Goal: Information Seeking & Learning: Learn about a topic

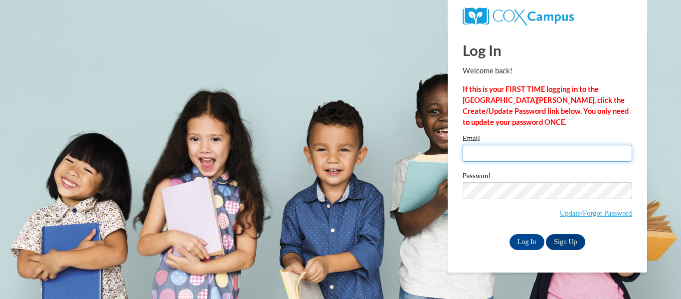
click at [566, 149] on input "Email" at bounding box center [548, 153] width 170 height 17
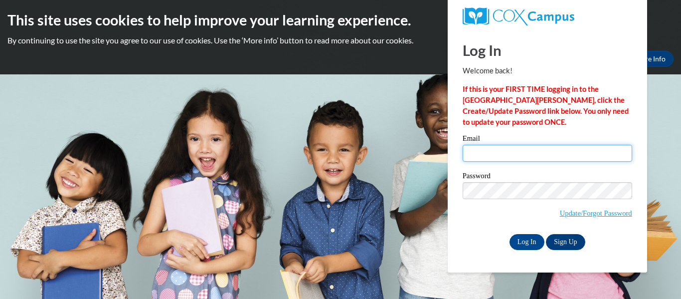
type input "[PERSON_NAME][EMAIL_ADDRESS][DOMAIN_NAME]"
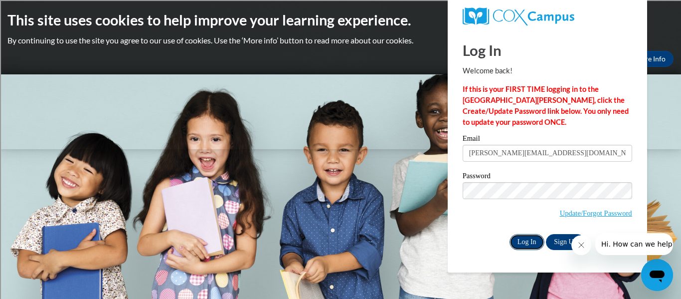
click at [535, 240] on input "Log In" at bounding box center [527, 242] width 35 height 16
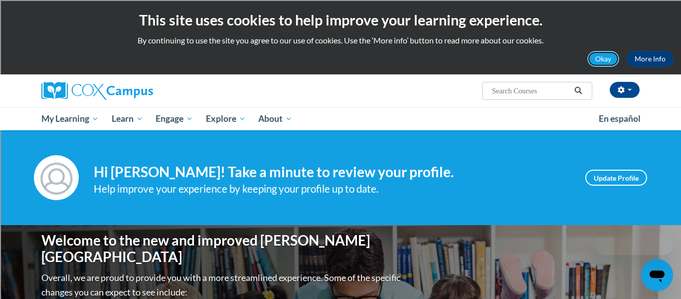
click at [602, 59] on button "Okay" at bounding box center [604, 59] width 32 height 16
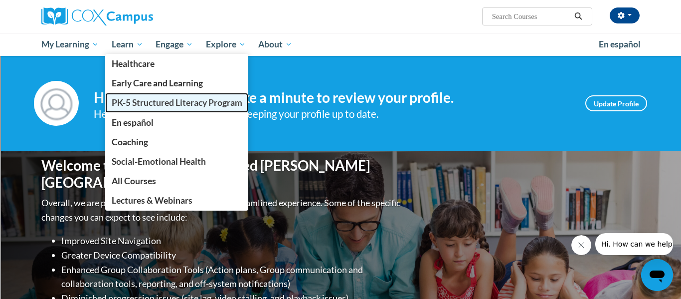
click at [140, 102] on span "PK-5 Structured Literacy Program" at bounding box center [177, 102] width 131 height 10
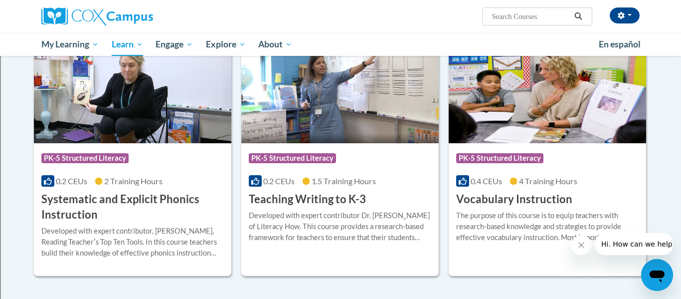
scroll to position [1093, 0]
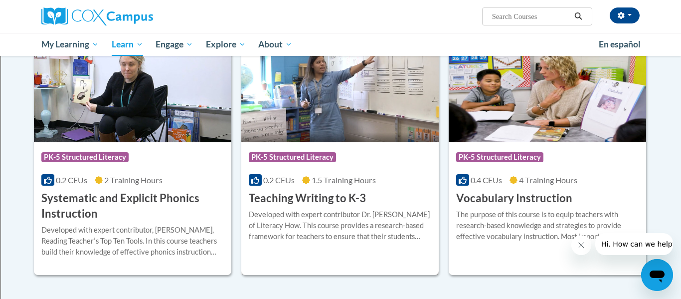
click at [373, 110] on img at bounding box center [340, 91] width 198 height 102
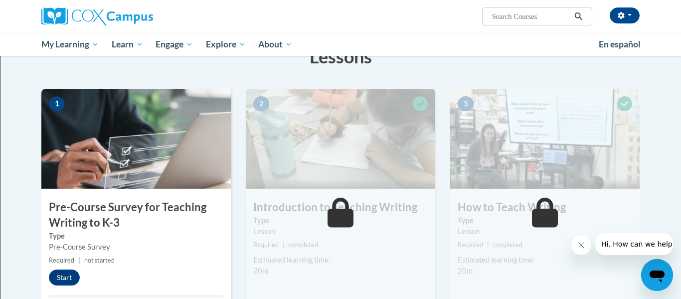
scroll to position [178, 0]
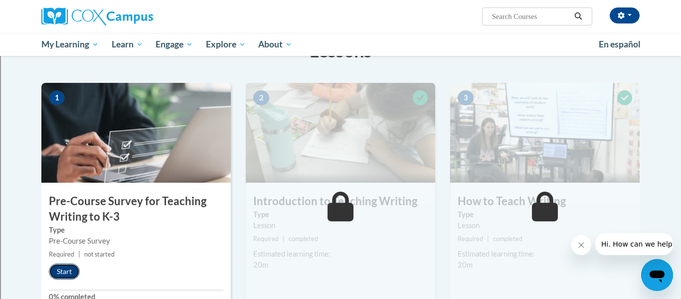
click at [71, 271] on button "Start" at bounding box center [64, 271] width 31 height 16
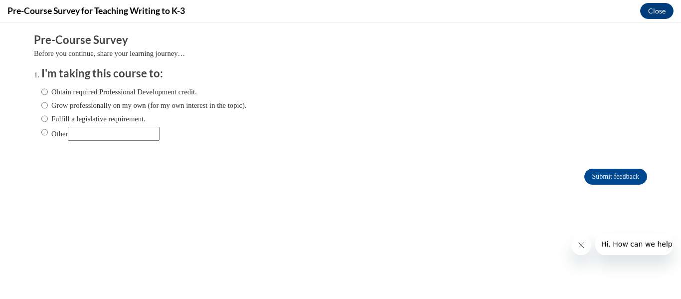
scroll to position [0, 0]
click at [90, 121] on label "Fulfill a legislative requirement." at bounding box center [93, 118] width 104 height 11
click at [48, 121] on input "Fulfill a legislative requirement." at bounding box center [44, 118] width 6 height 11
radio input "true"
click at [621, 179] on input "Submit feedback" at bounding box center [616, 177] width 63 height 16
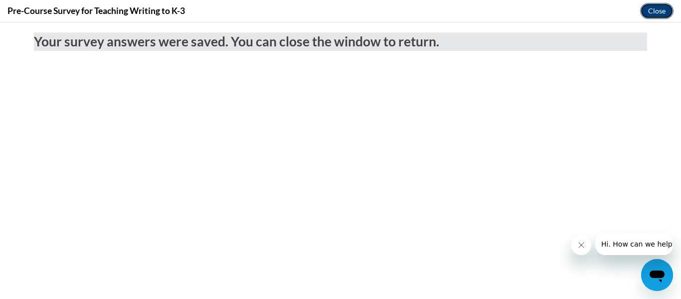
click at [659, 9] on button "Close" at bounding box center [657, 11] width 33 height 16
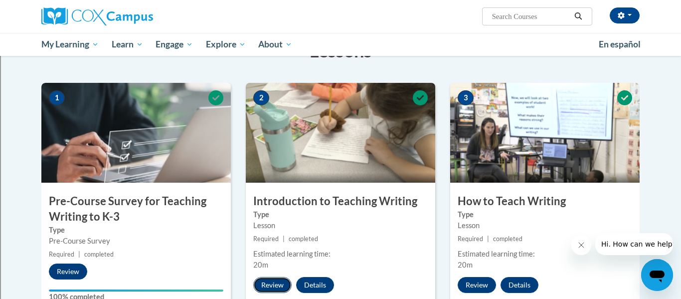
click at [287, 283] on button "Review" at bounding box center [272, 285] width 38 height 16
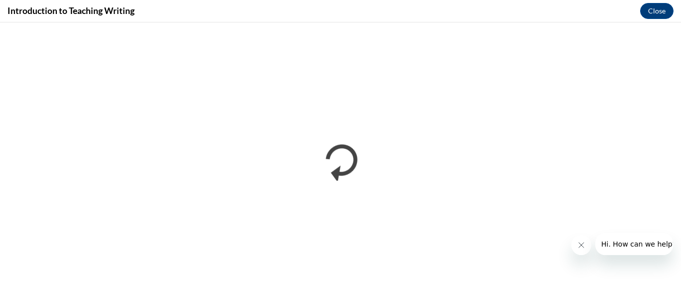
click at [584, 245] on icon "Close message from company" at bounding box center [582, 245] width 8 height 8
